Goal: Navigation & Orientation: Find specific page/section

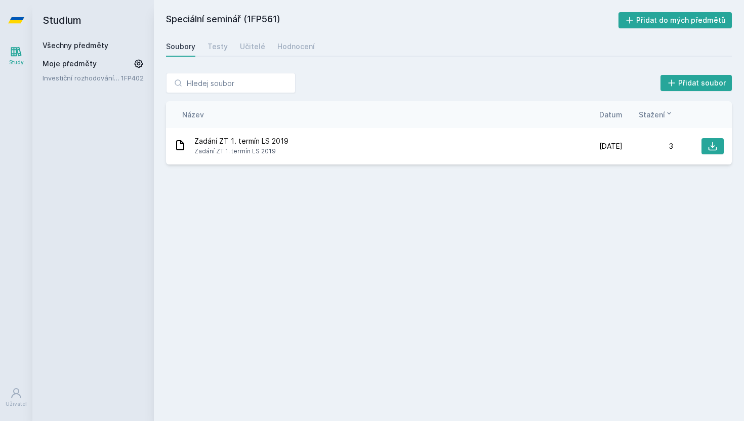
click at [71, 64] on span "Moje předměty" at bounding box center [70, 64] width 54 height 10
click at [77, 77] on link "Investiční rozhodování a dlouhodobé financování" at bounding box center [82, 78] width 78 height 10
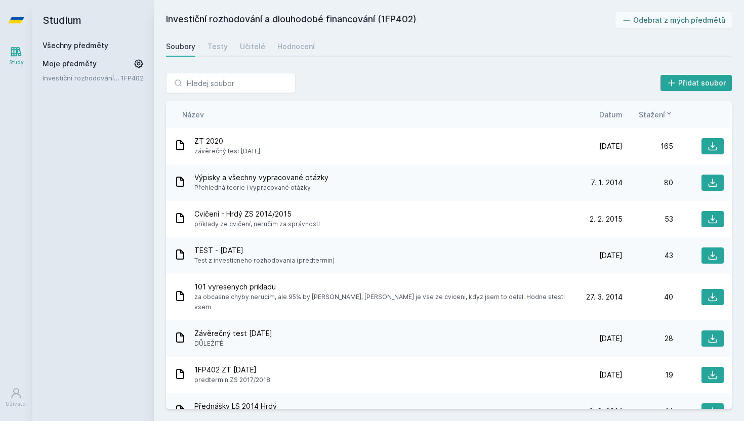
click at [137, 65] on icon at bounding box center [139, 64] width 10 height 10
click at [141, 77] on icon at bounding box center [140, 78] width 8 height 8
click at [203, 87] on input "search" at bounding box center [231, 83] width 130 height 20
click at [18, 46] on icon at bounding box center [16, 52] width 12 height 12
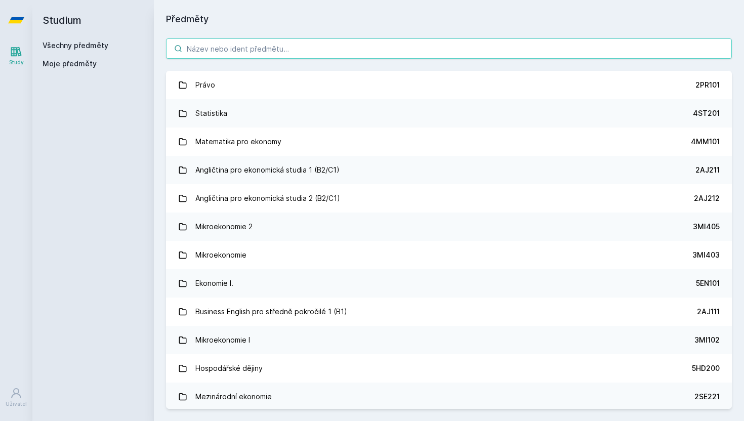
click at [216, 53] on input "search" at bounding box center [449, 48] width 566 height 20
paste input "1FU440"
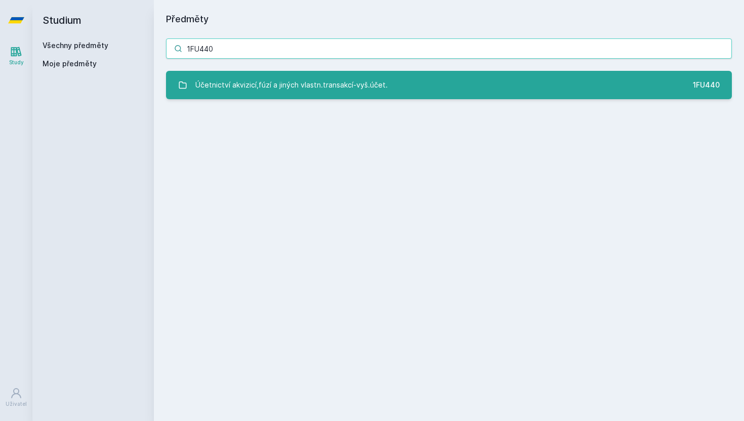
type input "1FU440"
click at [246, 88] on div "Účetnictví akvizicí,fúzí a jiných vlastn.transakcí-vyš.účet." at bounding box center [291, 85] width 192 height 20
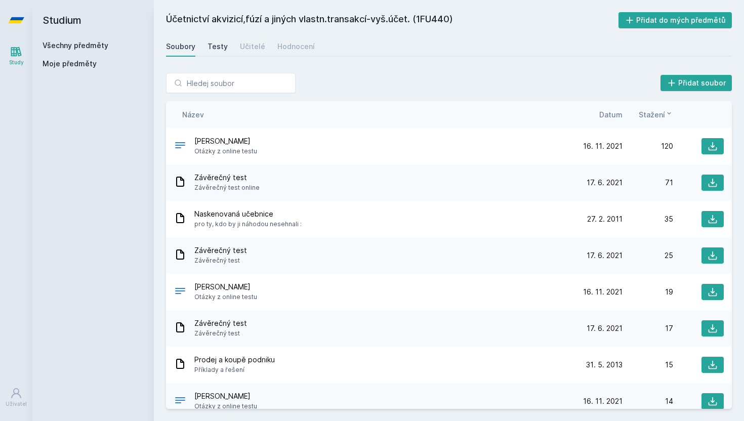
click at [224, 49] on div "Testy" at bounding box center [217, 46] width 20 height 10
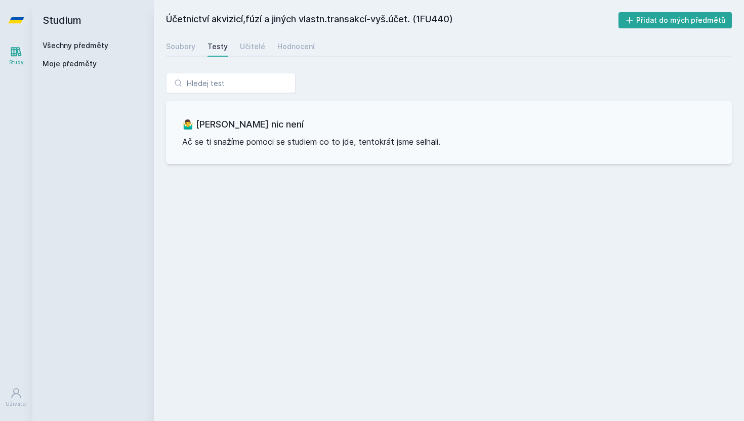
click at [263, 52] on div "Soubory Testy Učitelé Hodnocení" at bounding box center [449, 46] width 566 height 20
click at [258, 51] on div "Učitelé" at bounding box center [252, 46] width 25 height 10
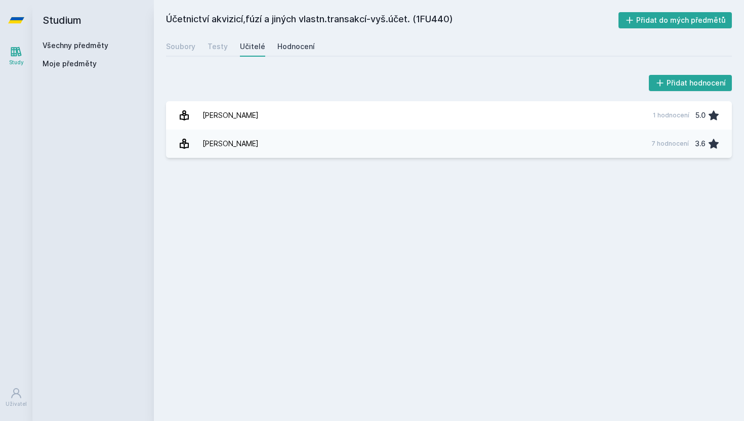
click at [298, 51] on div "Hodnocení" at bounding box center [295, 46] width 37 height 10
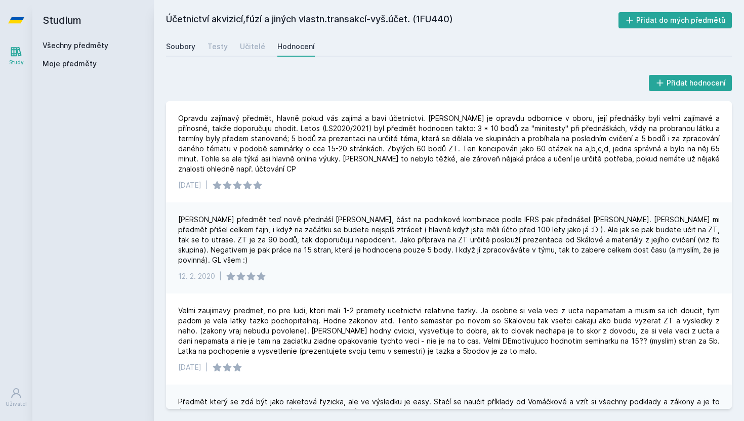
click at [187, 45] on div "Soubory" at bounding box center [180, 46] width 29 height 10
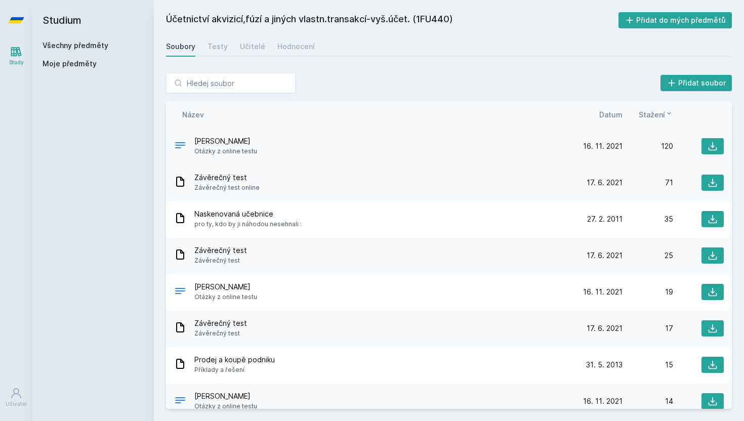
click at [290, 146] on div "[PERSON_NAME] z online testu" at bounding box center [373, 146] width 398 height 20
click at [709, 146] on icon at bounding box center [712, 146] width 10 height 10
